Goal: Use online tool/utility: Utilize a website feature to perform a specific function

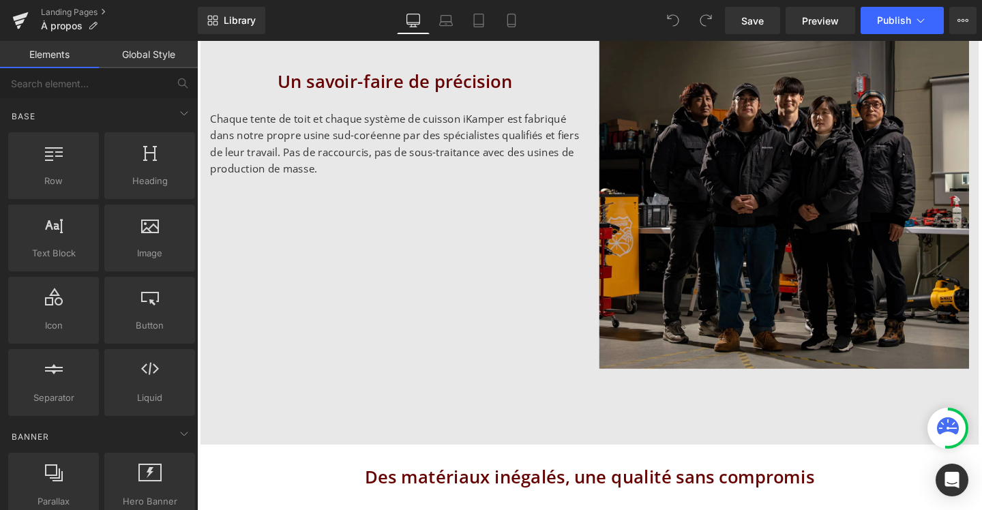
scroll to position [816, 0]
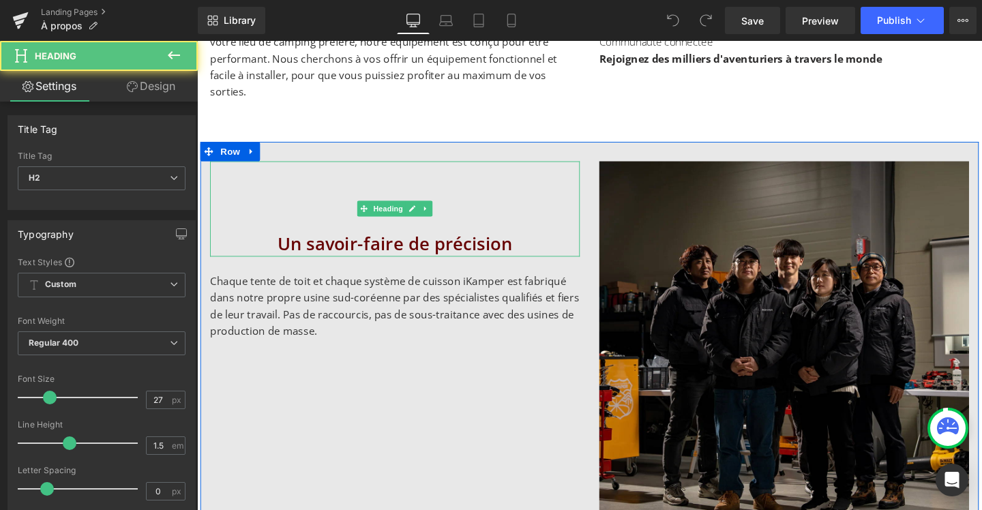
click at [448, 241] on h2 "Un savoir-faire de précision" at bounding box center [405, 255] width 389 height 28
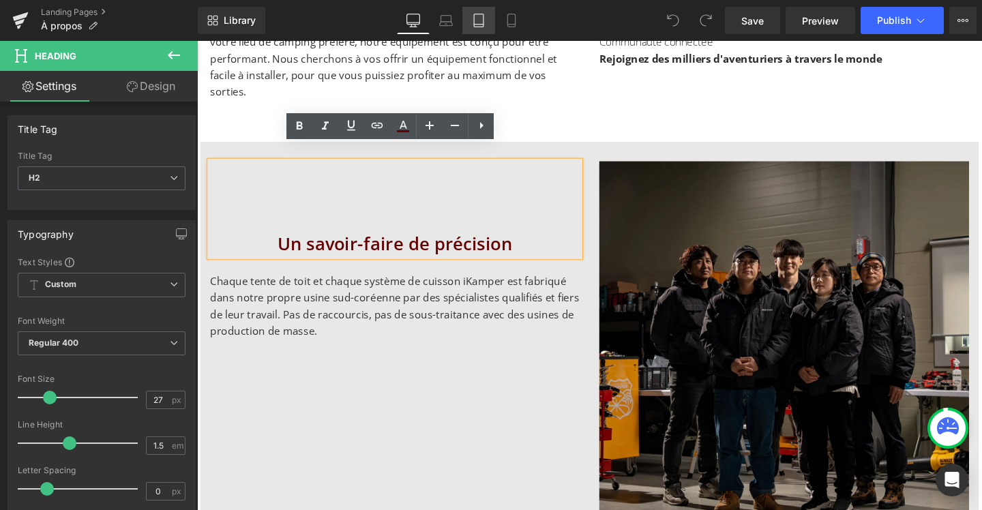
click at [474, 23] on icon at bounding box center [479, 20] width 10 height 13
type input "100"
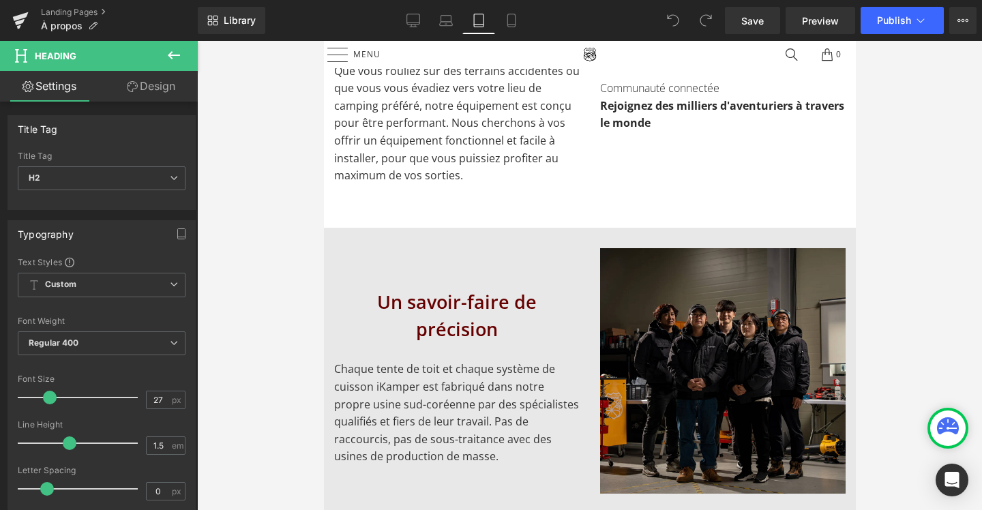
scroll to position [538, 0]
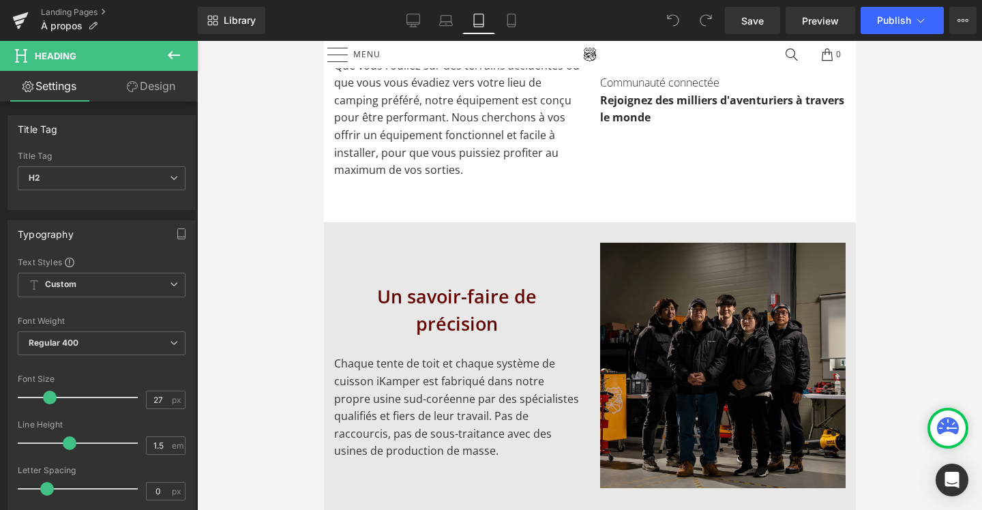
click at [470, 294] on h2 "Un savoir-faire de précision" at bounding box center [457, 310] width 246 height 55
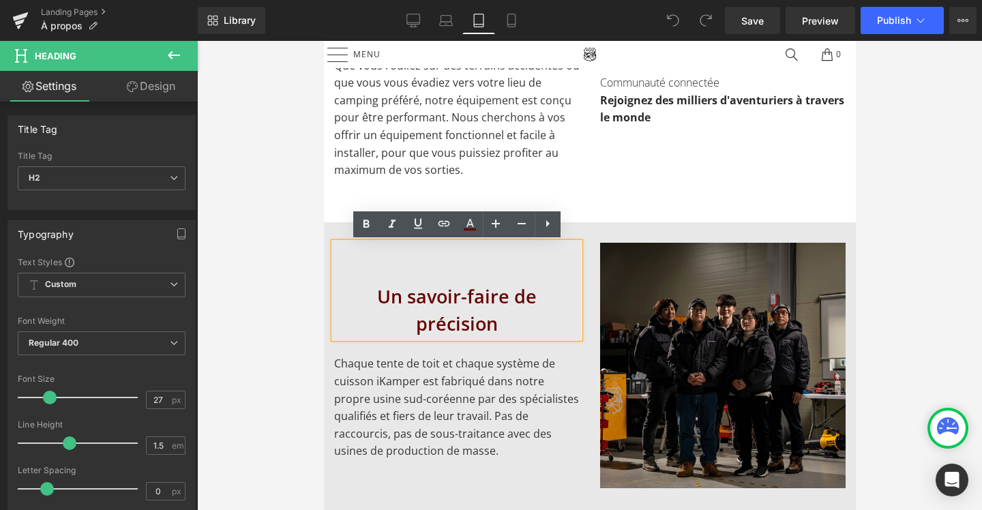
click at [174, 89] on link "Design" at bounding box center [151, 86] width 99 height 31
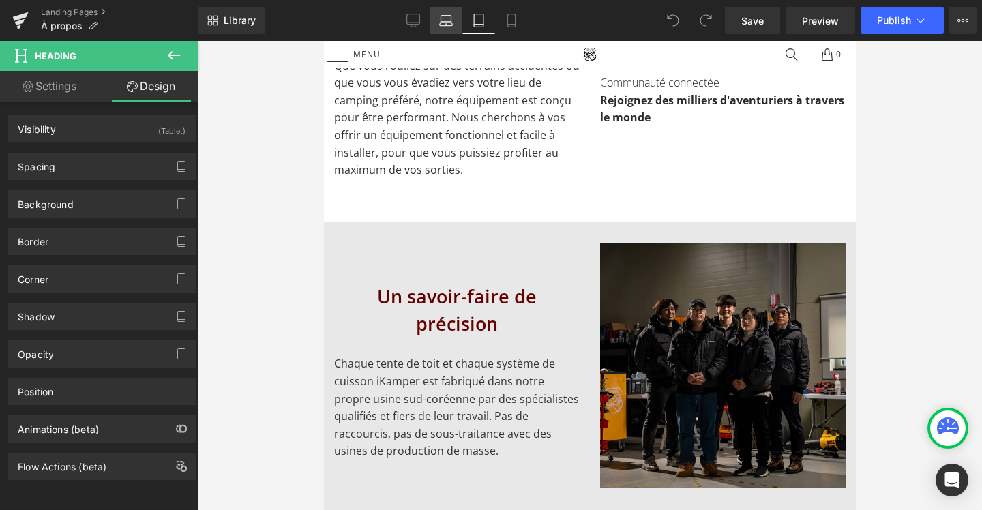
click at [450, 27] on link "Laptop" at bounding box center [446, 20] width 33 height 27
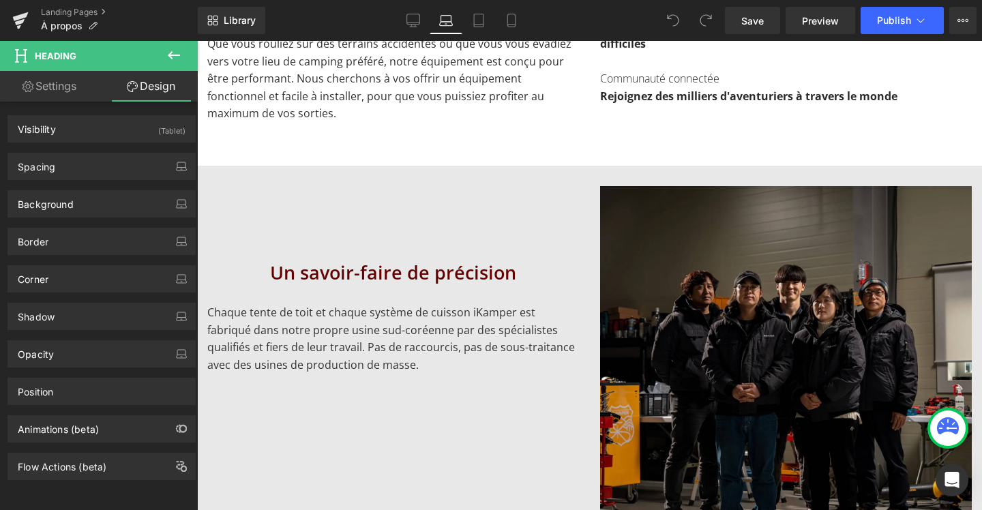
scroll to position [799, 0]
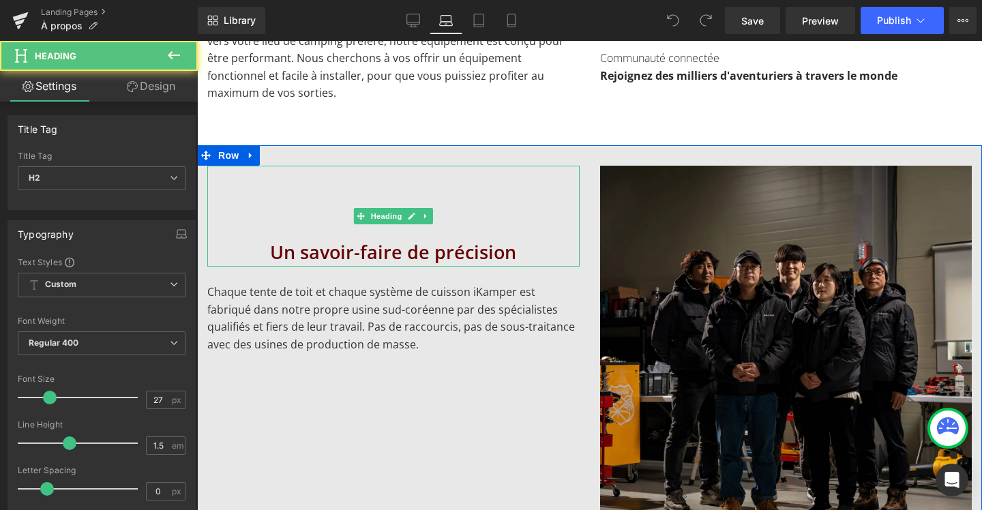
click at [420, 243] on h2 "Un savoir-faire de précision" at bounding box center [393, 253] width 372 height 28
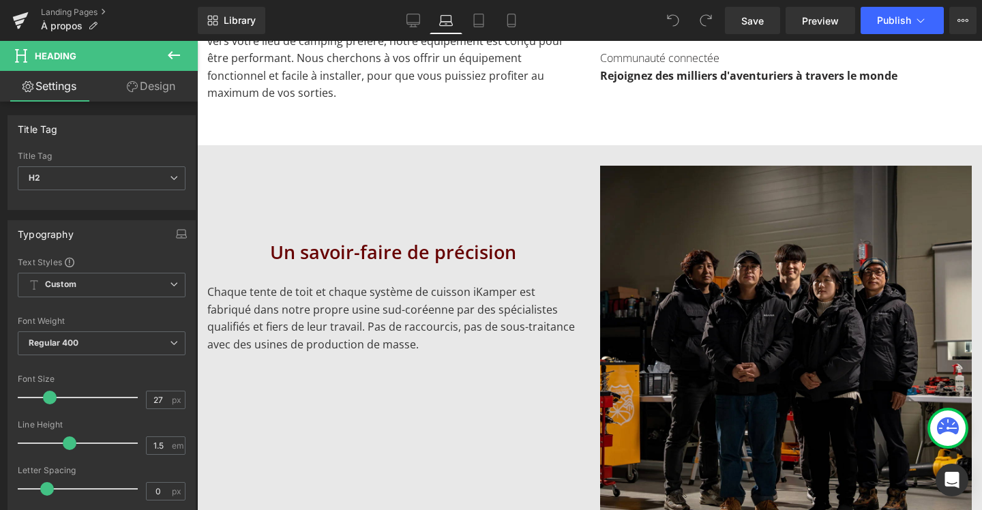
click at [176, 95] on link "Design" at bounding box center [151, 86] width 99 height 31
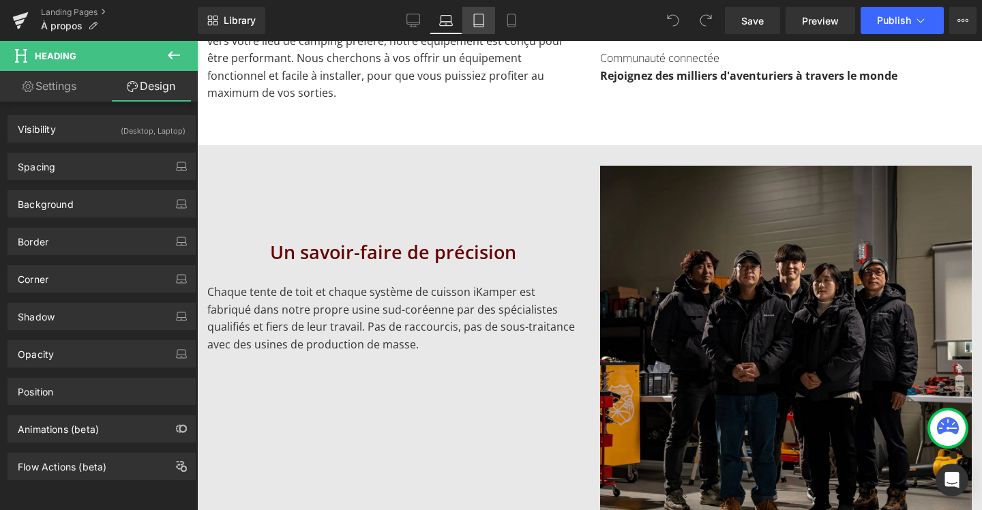
click at [480, 21] on icon at bounding box center [479, 21] width 14 height 14
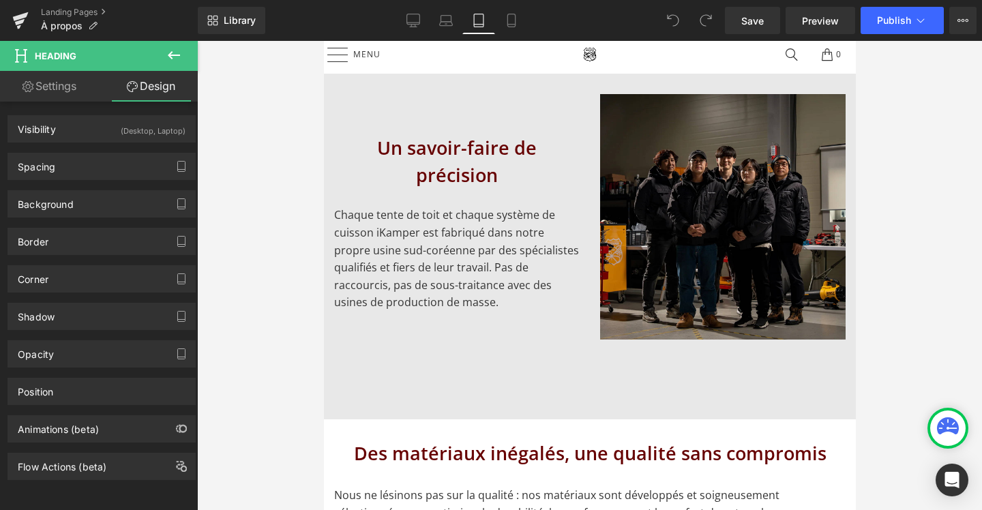
scroll to position [680, 0]
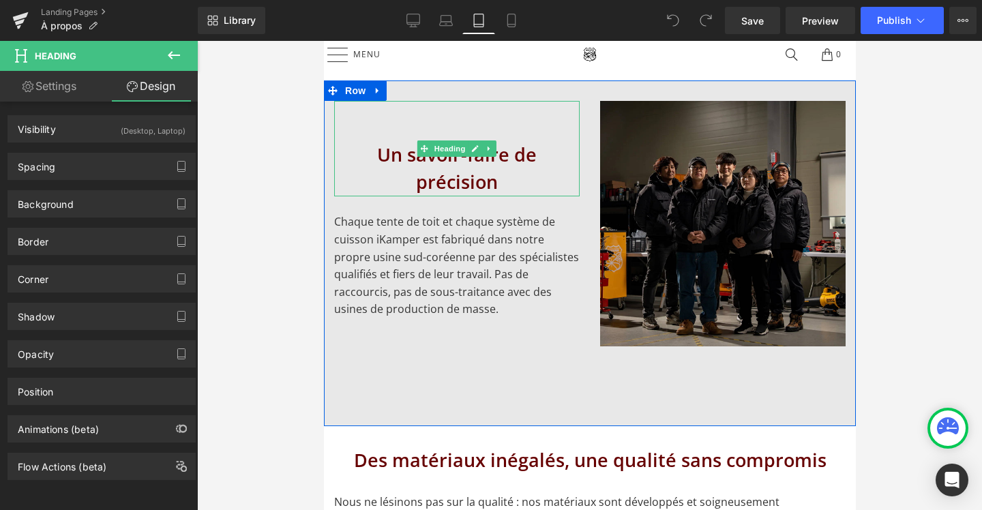
click at [462, 119] on div "Un savoir-faire de précision" at bounding box center [457, 148] width 246 height 95
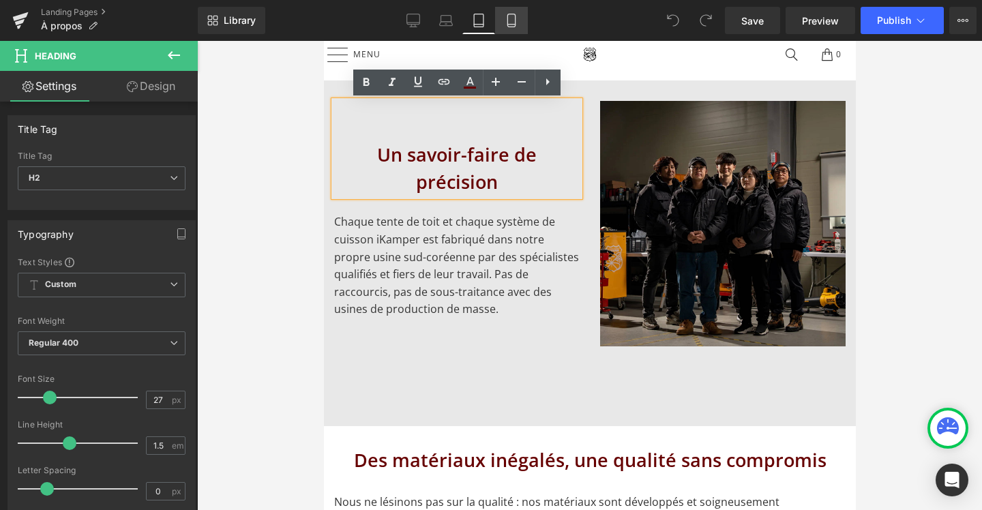
click at [508, 15] on icon at bounding box center [511, 20] width 8 height 13
type input "17.6"
type input "100"
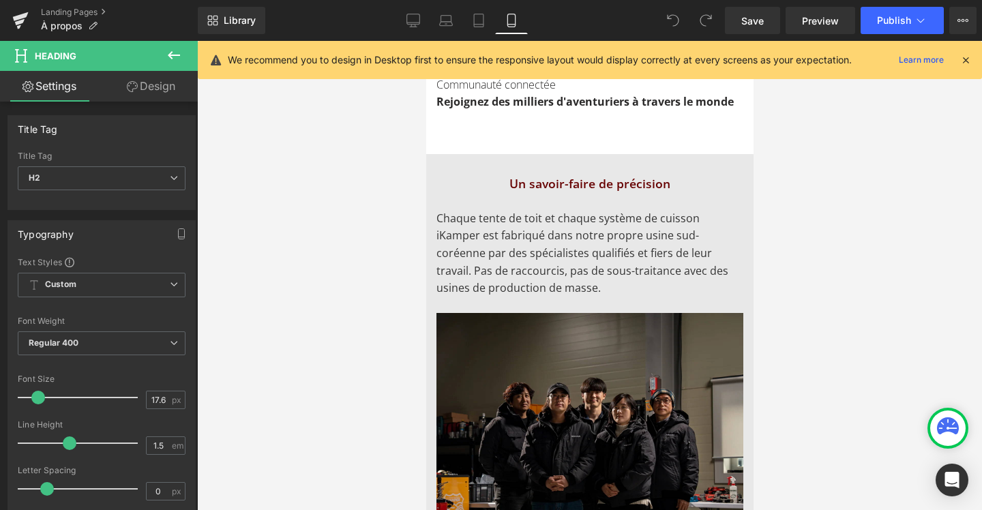
scroll to position [542, 0]
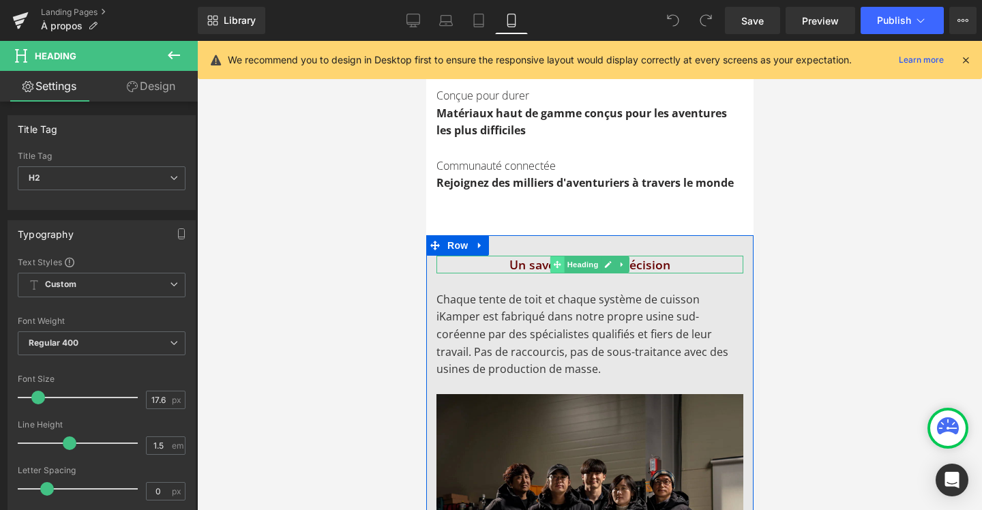
click at [550, 265] on span at bounding box center [557, 264] width 14 height 16
click at [582, 269] on span "Heading" at bounding box center [582, 265] width 37 height 16
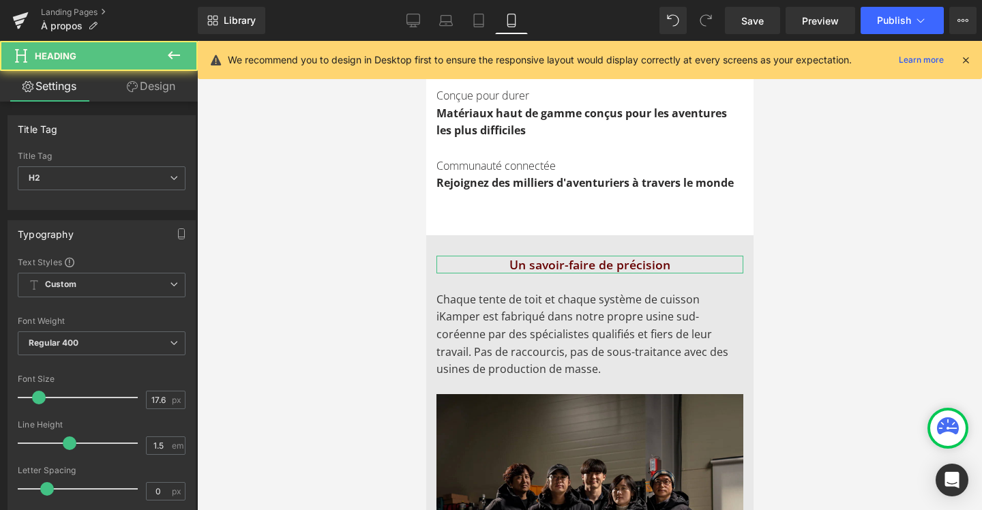
click at [183, 87] on link "Design" at bounding box center [151, 86] width 99 height 31
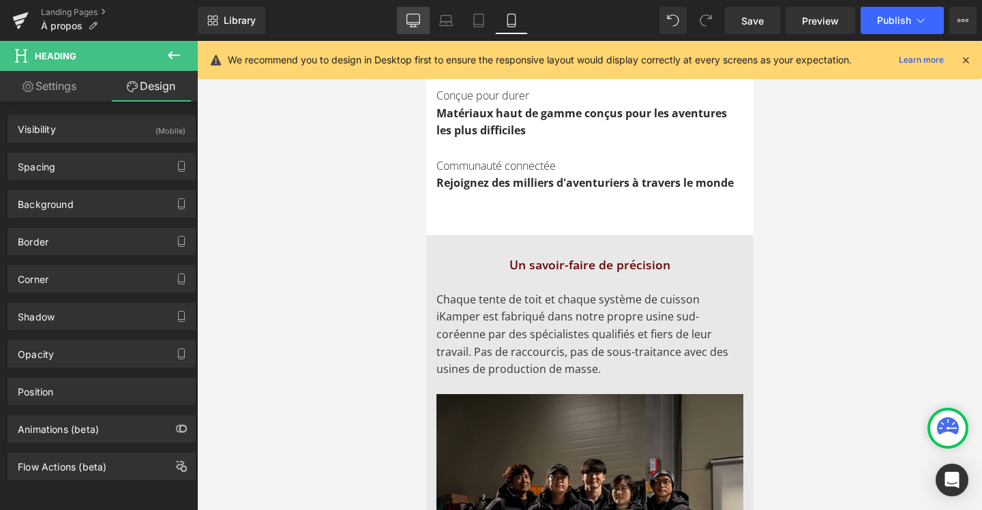
click at [411, 27] on link "Desktop" at bounding box center [413, 20] width 33 height 27
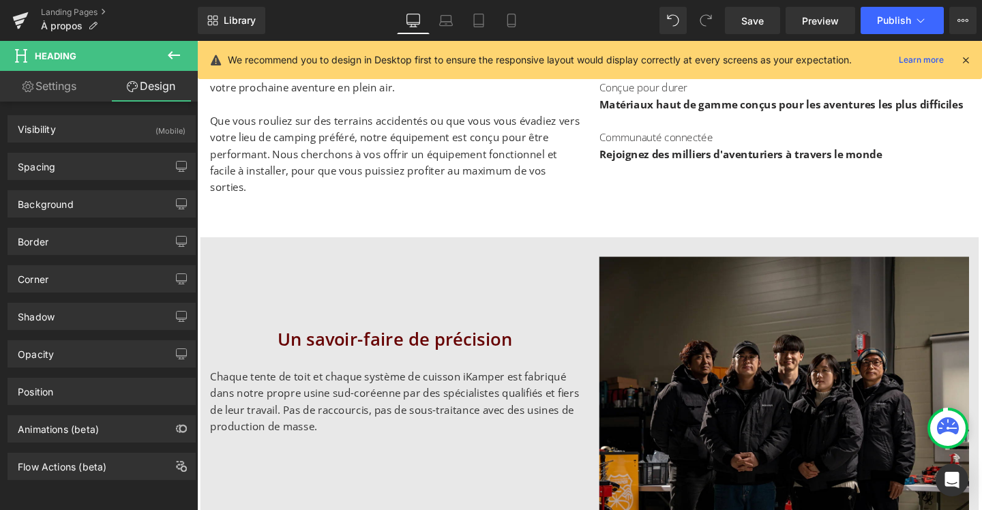
scroll to position [722, 0]
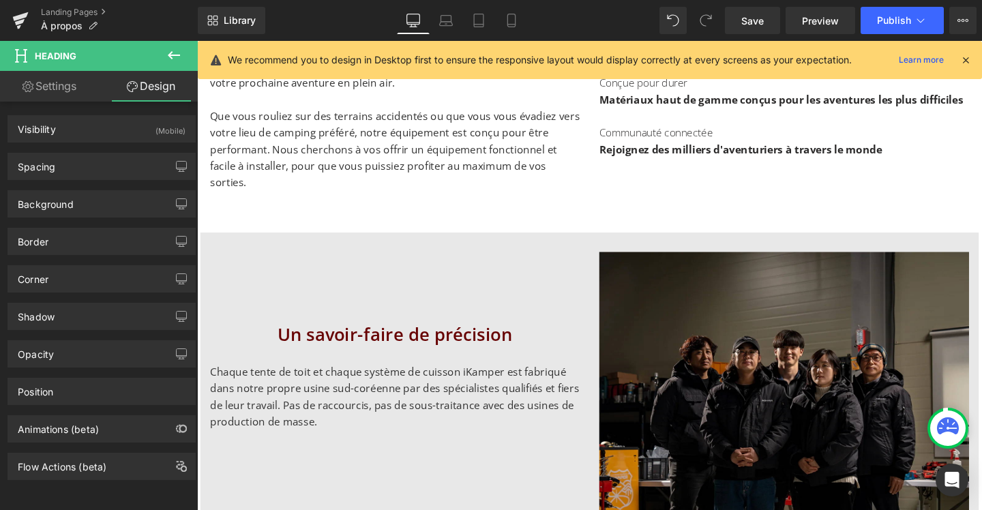
click at [418, 336] on h2 "Un savoir-faire de précision" at bounding box center [405, 350] width 389 height 28
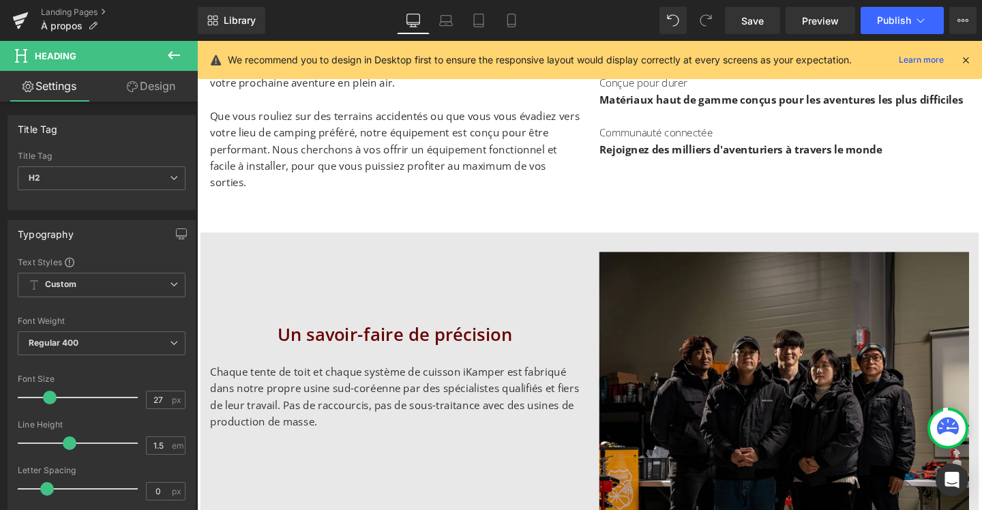
click at [160, 79] on link "Design" at bounding box center [151, 86] width 99 height 31
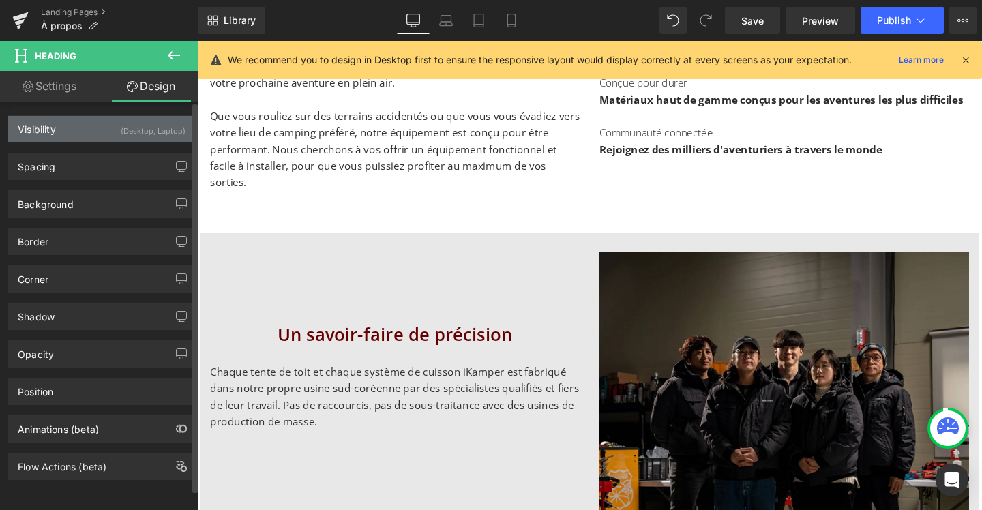
click at [167, 126] on div "(Desktop, Laptop)" at bounding box center [153, 127] width 65 height 23
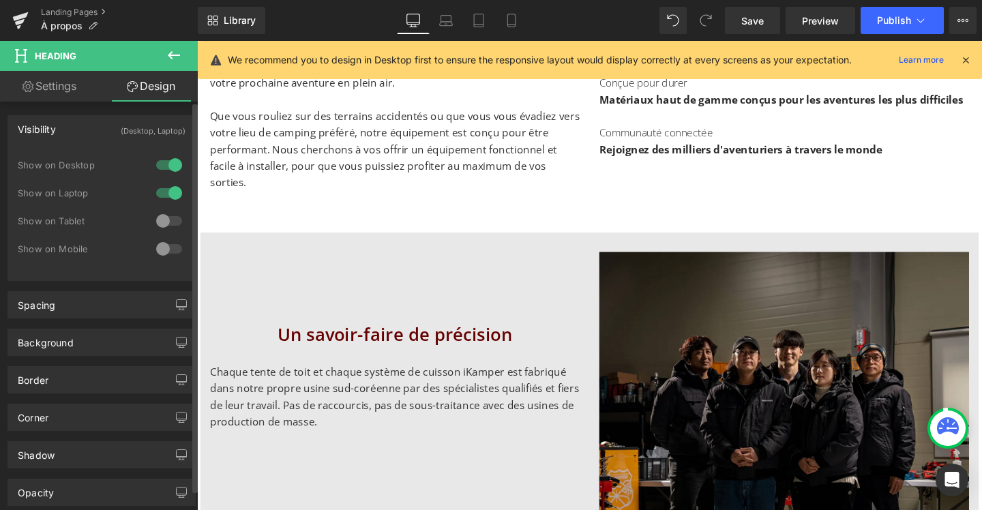
click at [162, 226] on div at bounding box center [169, 221] width 33 height 22
click at [161, 246] on div at bounding box center [169, 249] width 33 height 22
click at [449, 24] on icon at bounding box center [446, 21] width 14 height 14
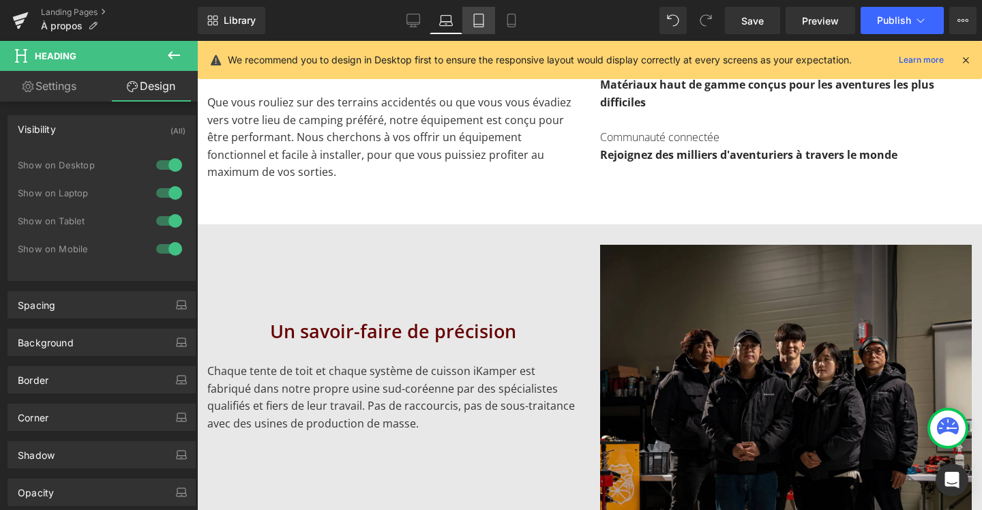
click at [482, 27] on icon at bounding box center [479, 20] width 10 height 13
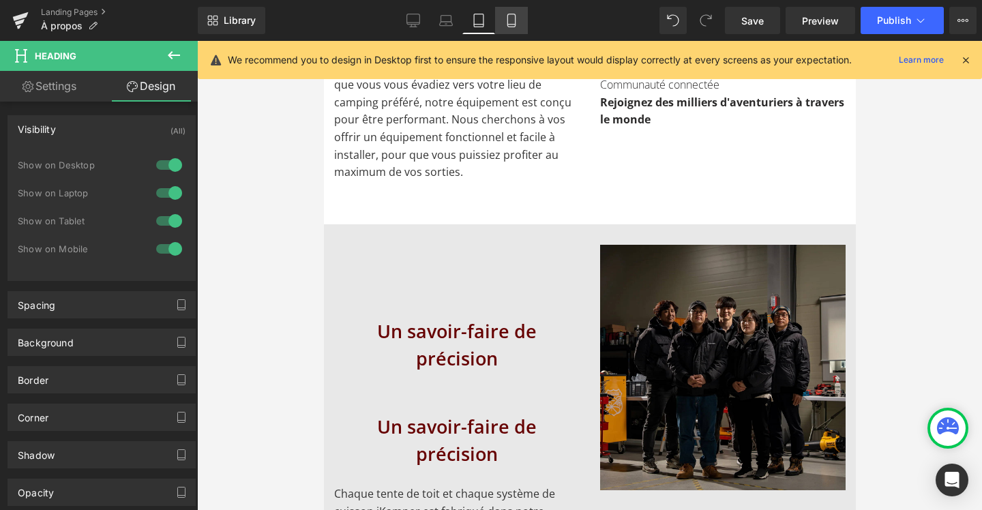
click at [512, 25] on icon at bounding box center [512, 21] width 14 height 14
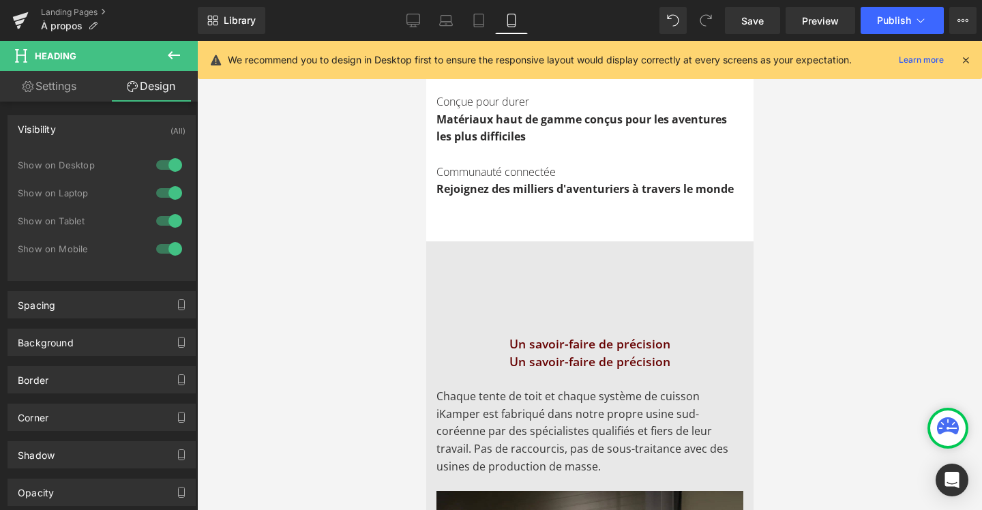
scroll to position [553, 0]
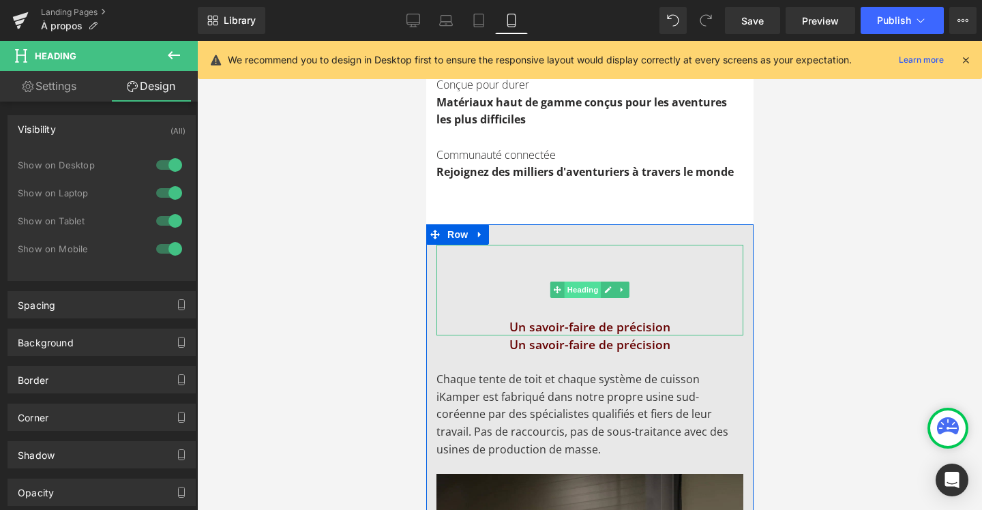
click at [586, 293] on span "Heading" at bounding box center [582, 290] width 37 height 16
click at [587, 287] on span "Heading" at bounding box center [582, 290] width 37 height 16
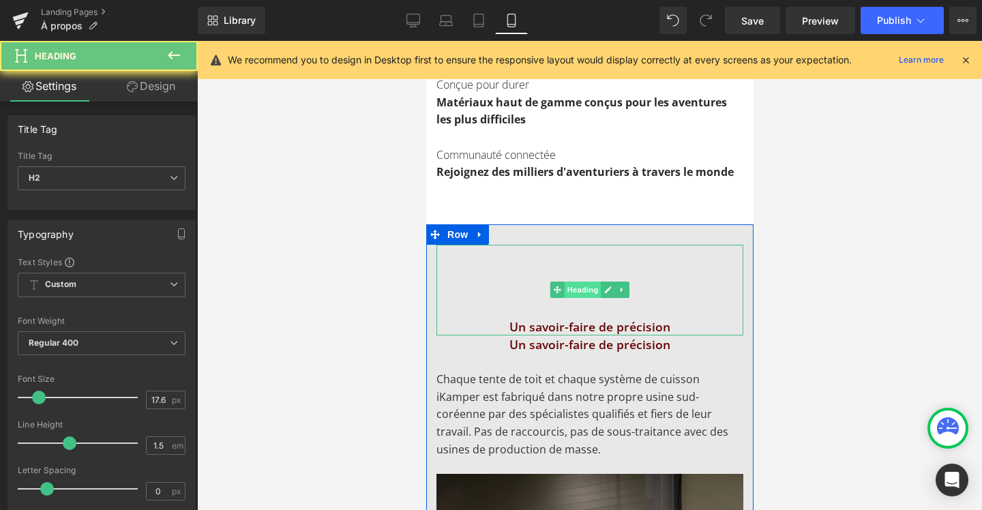
click at [587, 287] on span "Heading" at bounding box center [582, 290] width 37 height 16
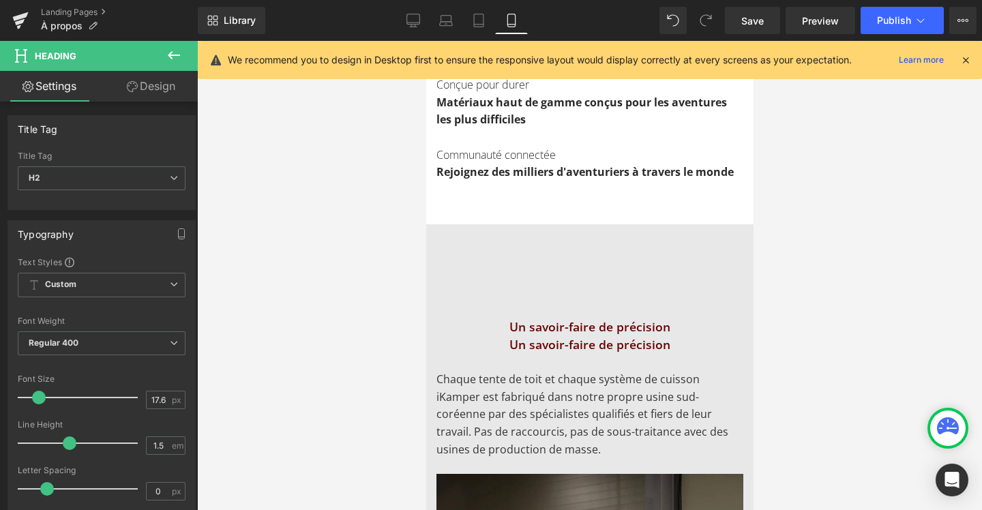
click at [174, 100] on link "Design" at bounding box center [151, 86] width 99 height 31
click at [166, 91] on link "Design" at bounding box center [151, 86] width 99 height 31
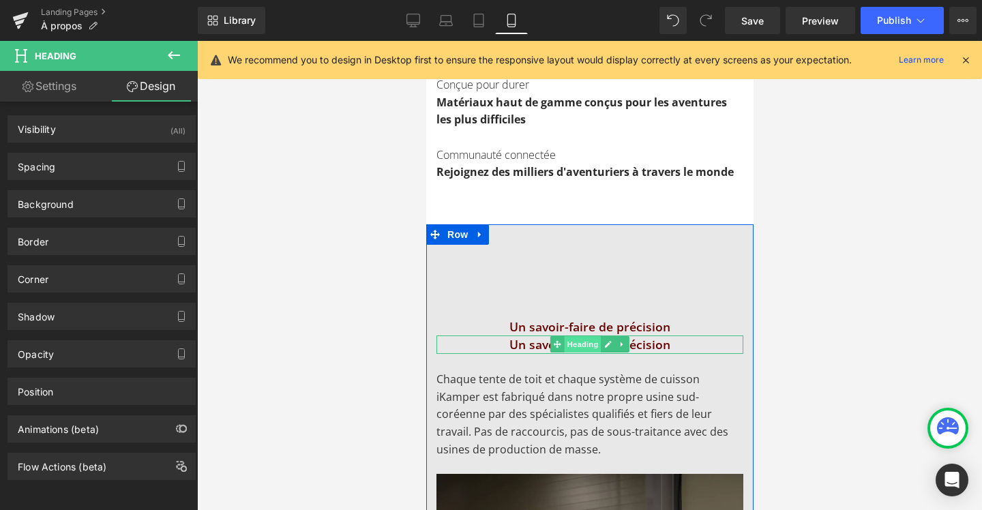
click at [570, 349] on span "Heading" at bounding box center [582, 344] width 37 height 16
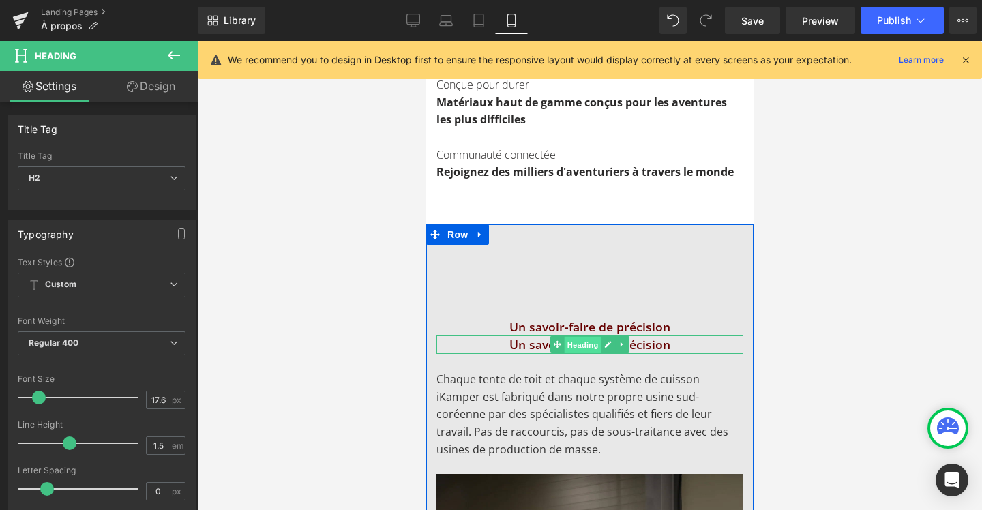
click at [577, 347] on span "Heading" at bounding box center [582, 345] width 37 height 16
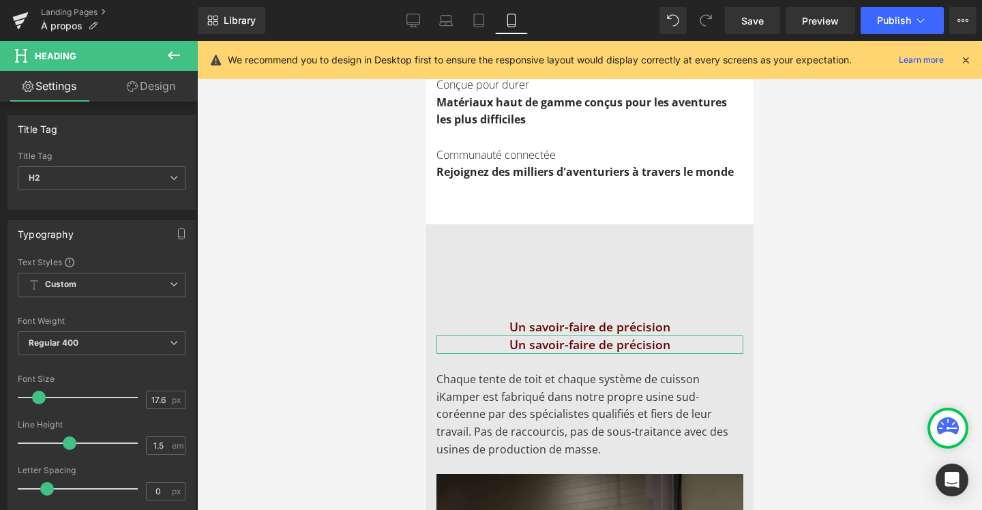
click at [149, 90] on link "Design" at bounding box center [151, 86] width 99 height 31
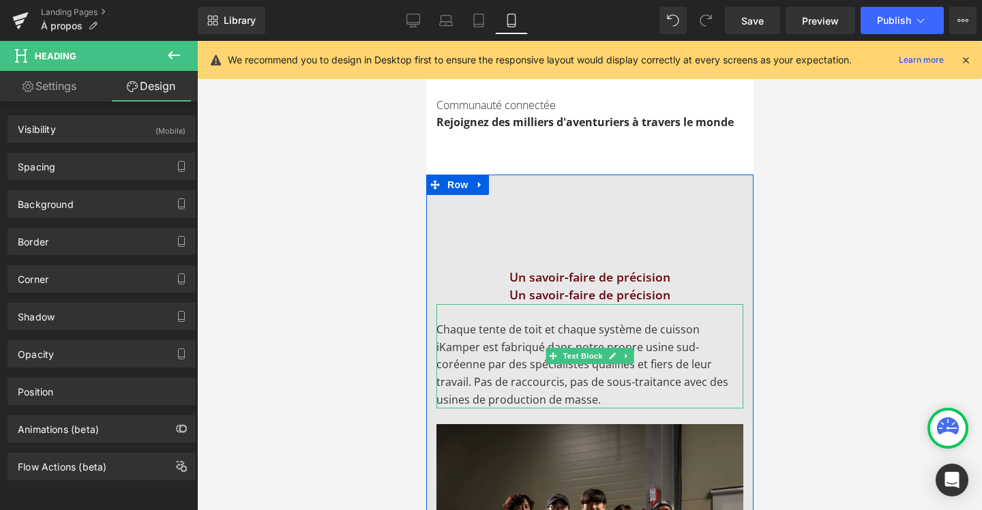
scroll to position [581, 0]
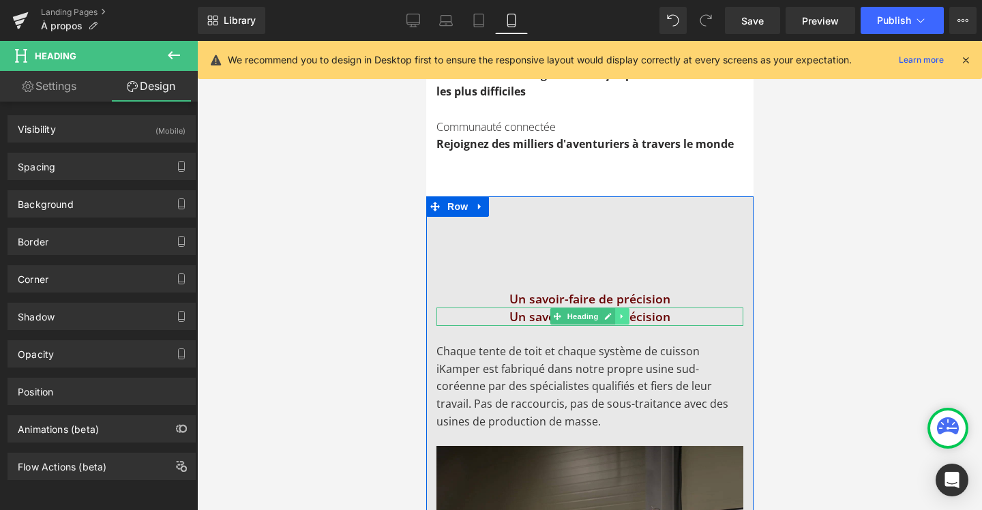
click at [621, 318] on icon at bounding box center [622, 316] width 8 height 8
click at [628, 317] on icon at bounding box center [629, 317] width 8 height 8
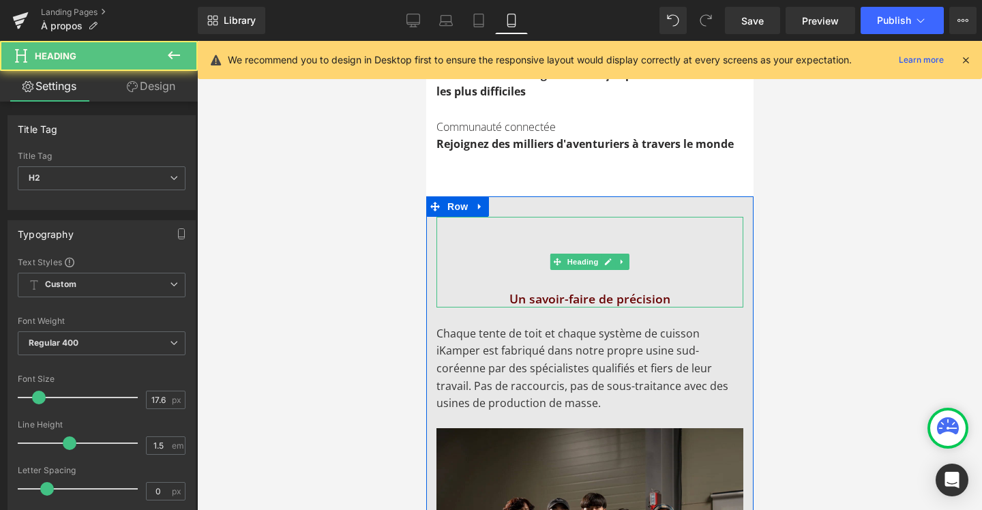
click at [504, 284] on div "Un savoir-faire de précision" at bounding box center [589, 262] width 307 height 91
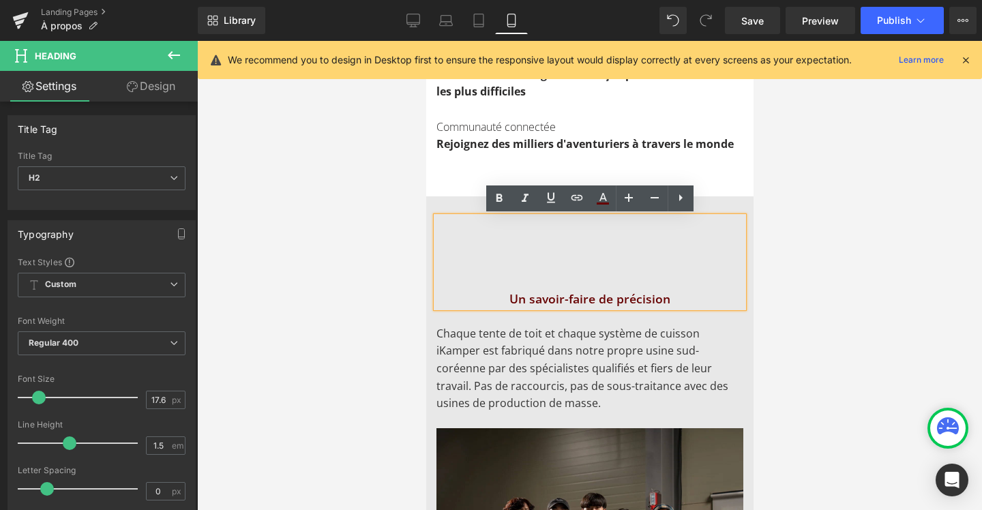
click at [537, 217] on div "Un savoir-faire de précision" at bounding box center [589, 262] width 307 height 91
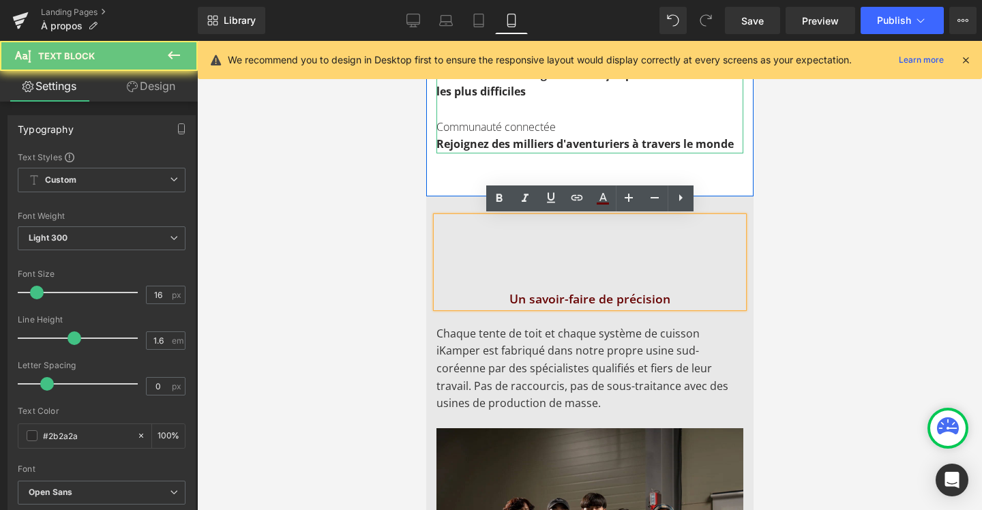
click at [518, 149] on strong "Rejoignez des milliers d'aventuriers à travers le monde" at bounding box center [584, 143] width 297 height 15
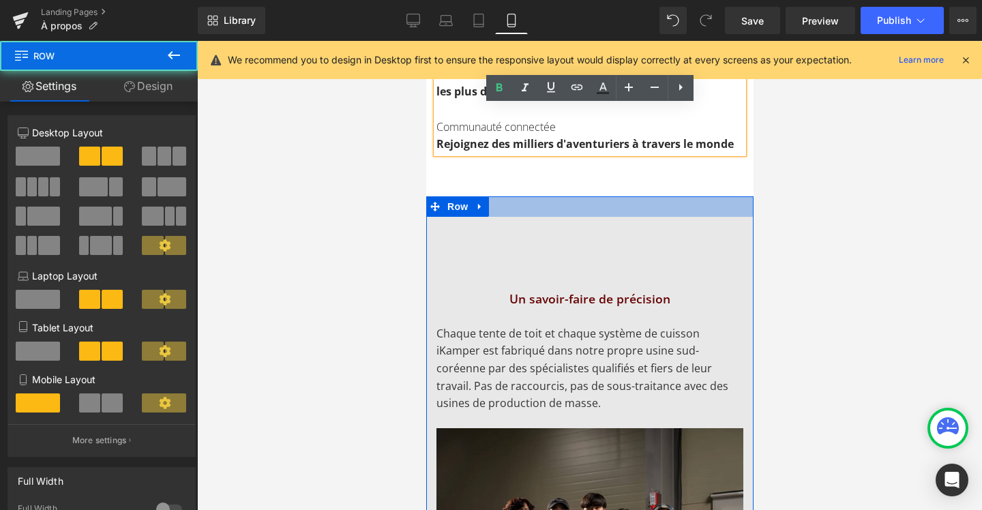
click at [532, 207] on div at bounding box center [589, 206] width 327 height 20
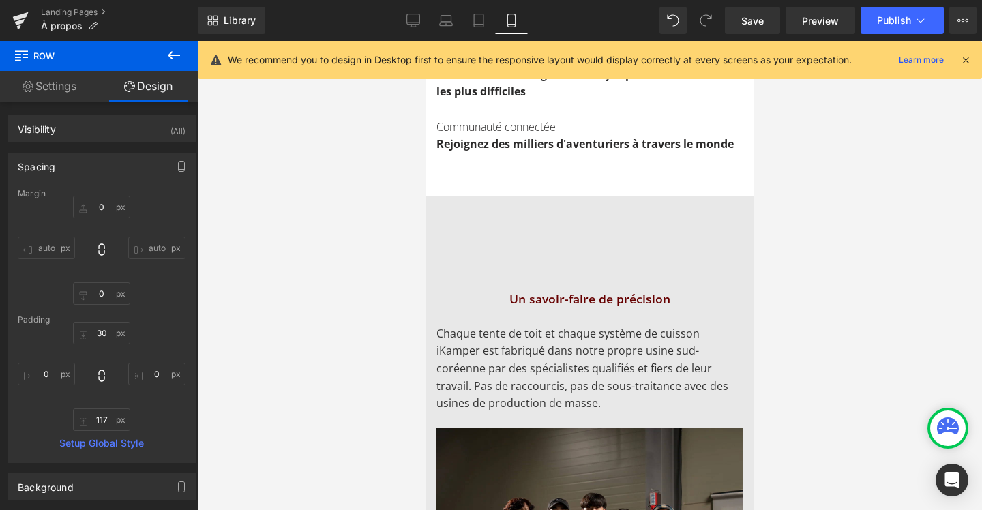
click at [893, 259] on div at bounding box center [589, 275] width 785 height 469
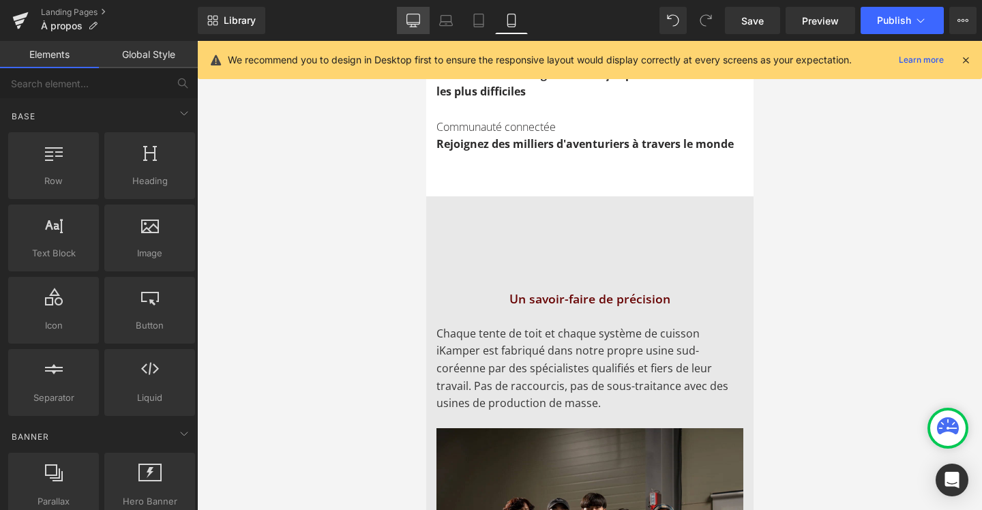
click at [409, 21] on icon at bounding box center [413, 21] width 14 height 14
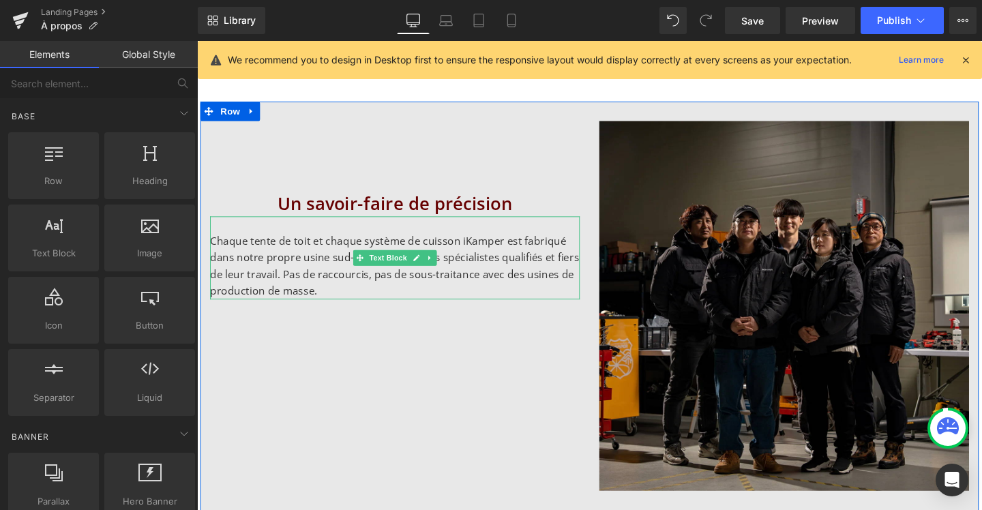
scroll to position [828, 0]
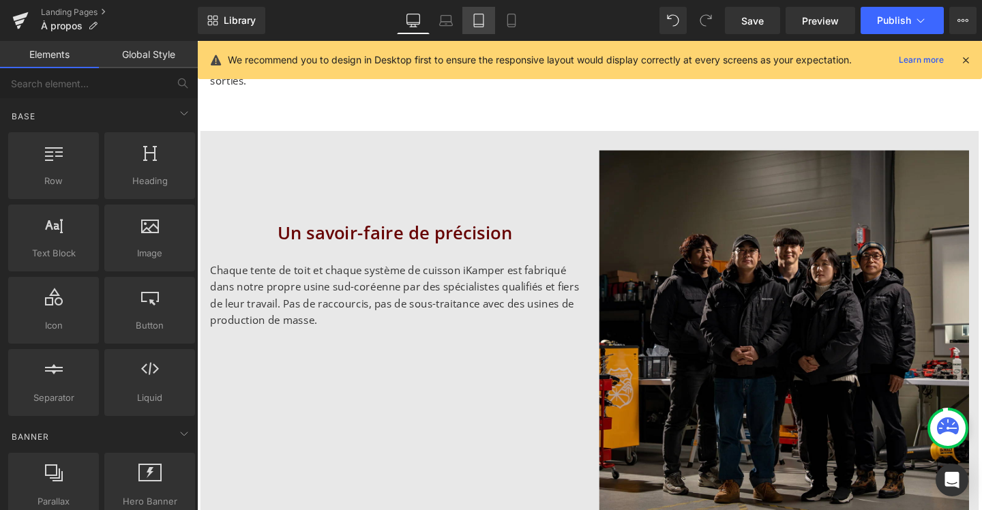
click at [471, 22] on link "Tablet" at bounding box center [478, 20] width 33 height 27
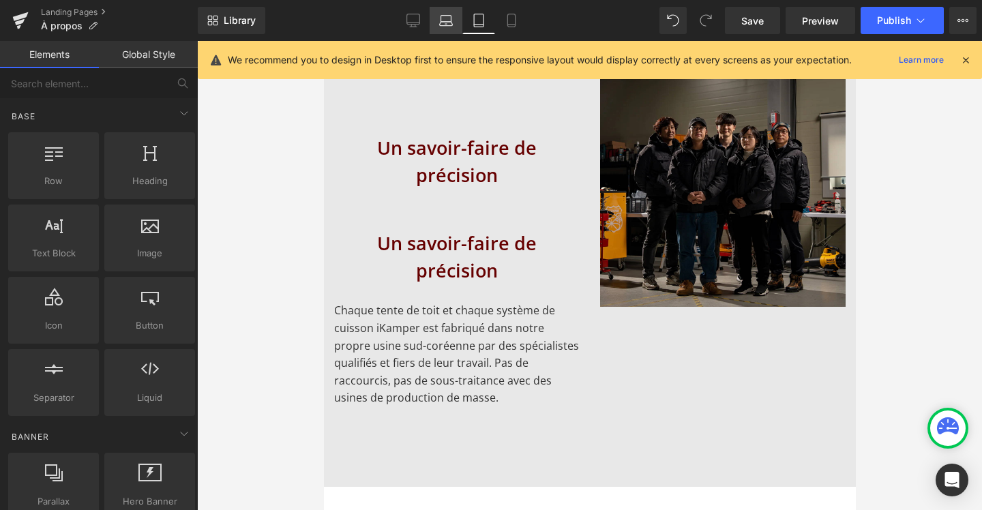
click at [448, 18] on icon at bounding box center [446, 21] width 14 height 14
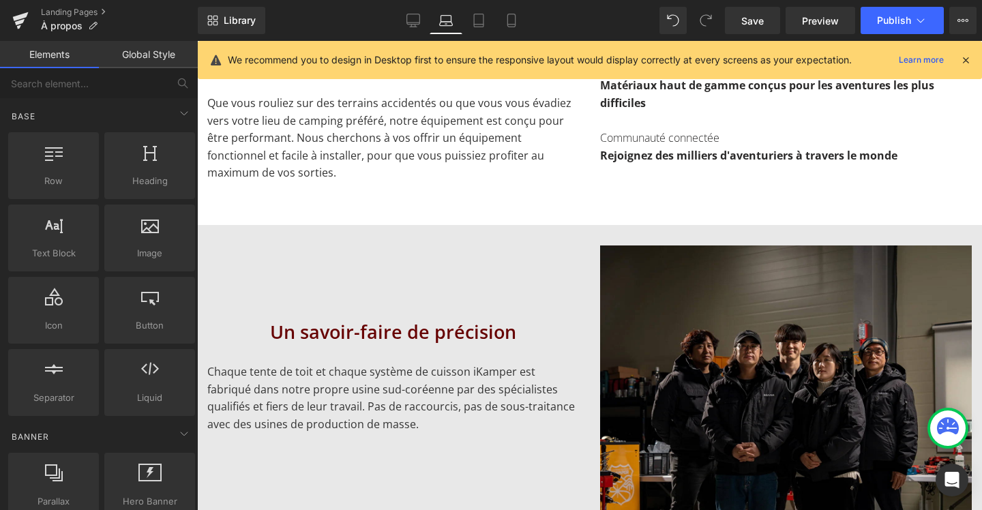
scroll to position [1376, 0]
